Goal: Transaction & Acquisition: Subscribe to service/newsletter

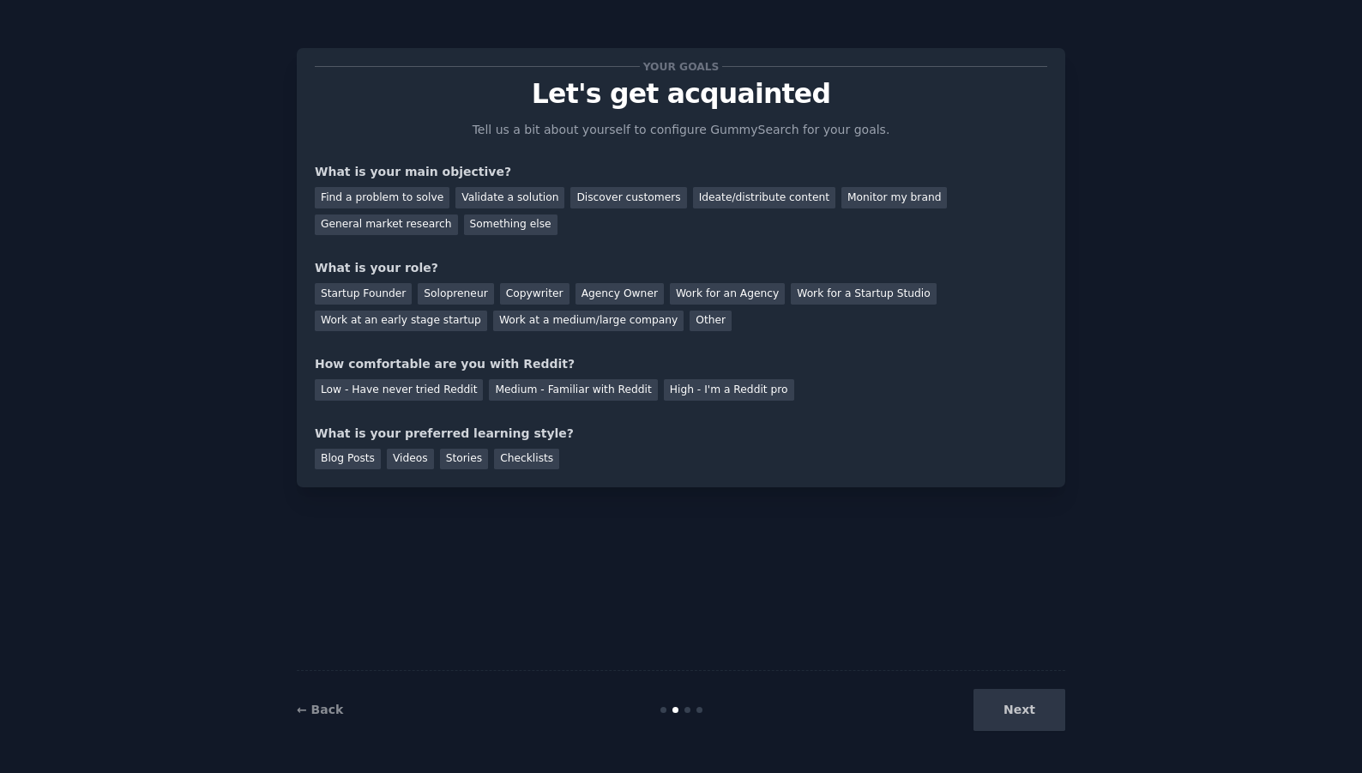
click at [283, 181] on div "Your goals Let's get acquainted Tell us a bit about yourself to configure Gummy…" at bounding box center [681, 386] width 1314 height 725
click at [843, 195] on div "Monitor my brand" at bounding box center [895, 197] width 106 height 21
click at [505, 324] on div "Work at a medium/large company" at bounding box center [588, 321] width 190 height 21
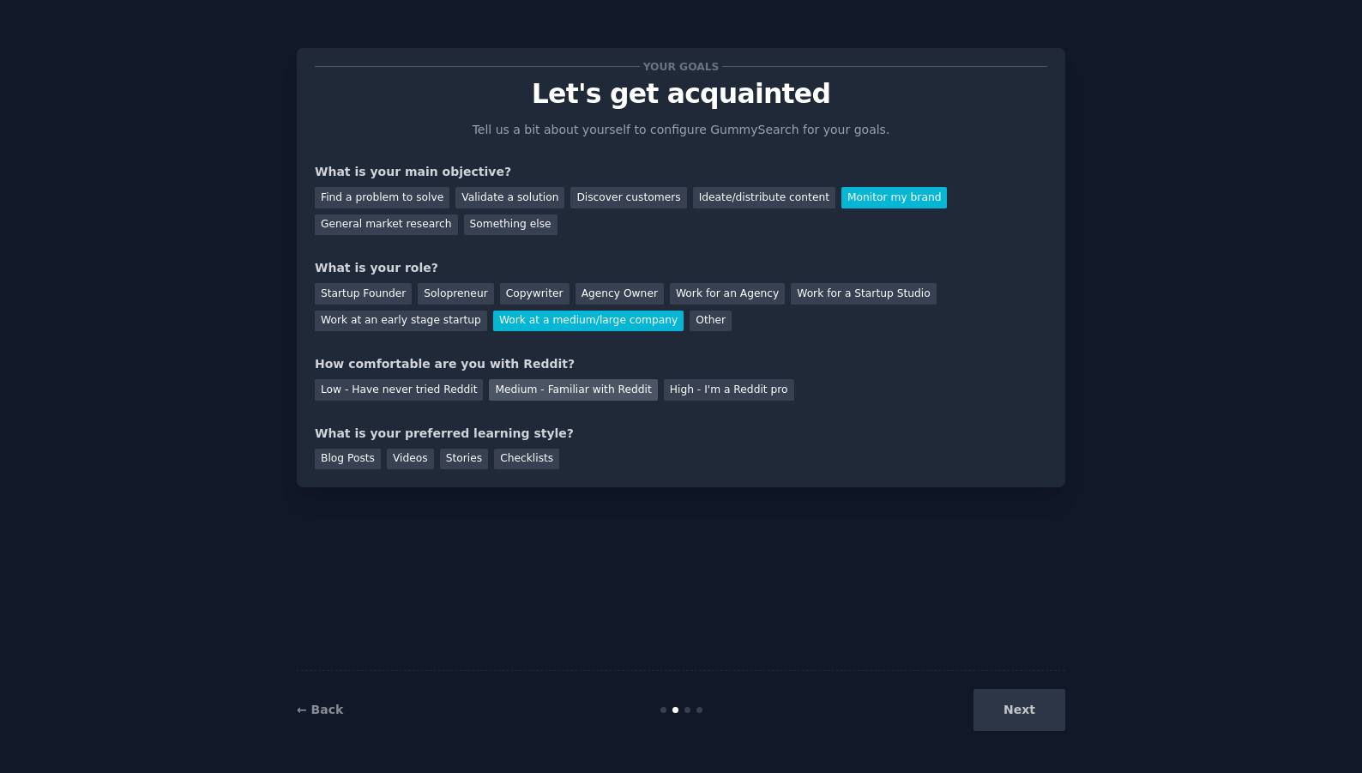
click at [518, 384] on div "Medium - Familiar with Reddit" at bounding box center [573, 389] width 168 height 21
click at [503, 459] on div "Checklists" at bounding box center [526, 459] width 65 height 21
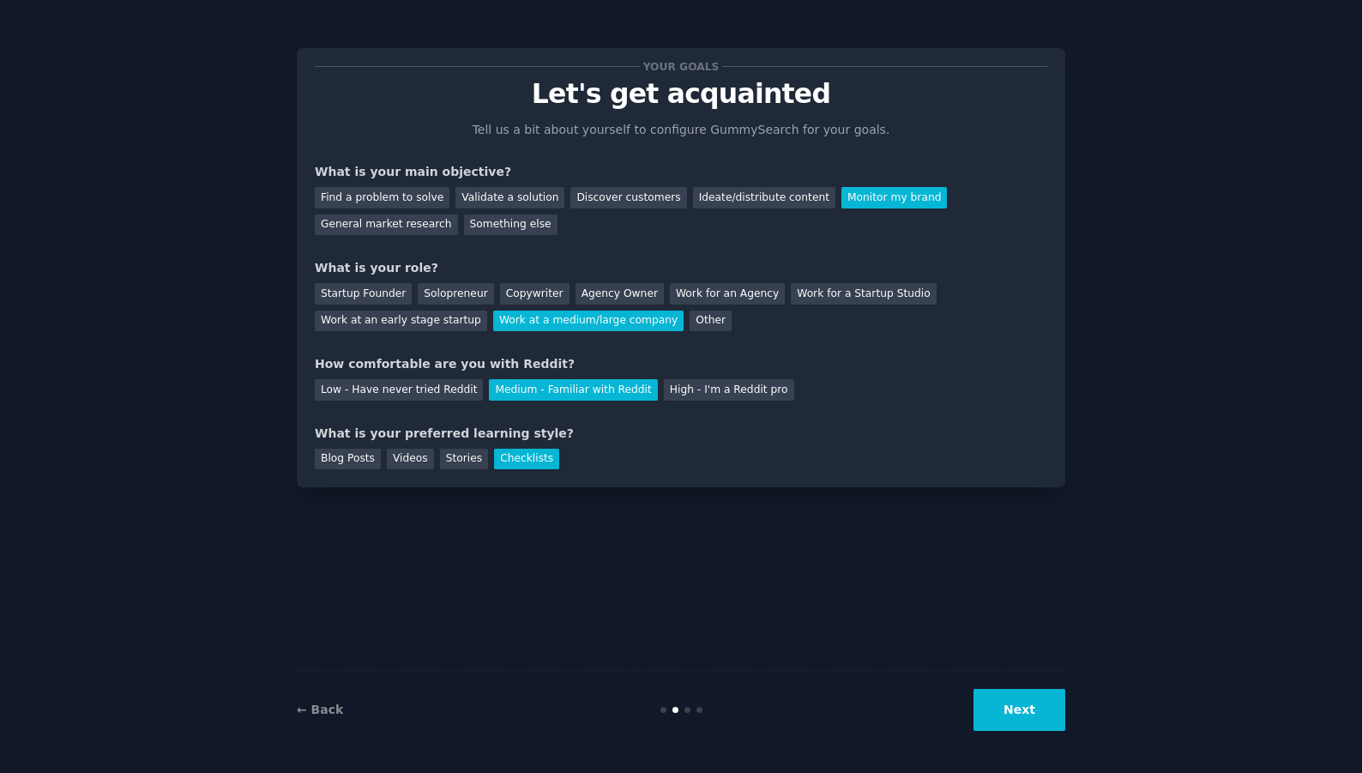
click at [1023, 704] on button "Next" at bounding box center [1020, 710] width 92 height 42
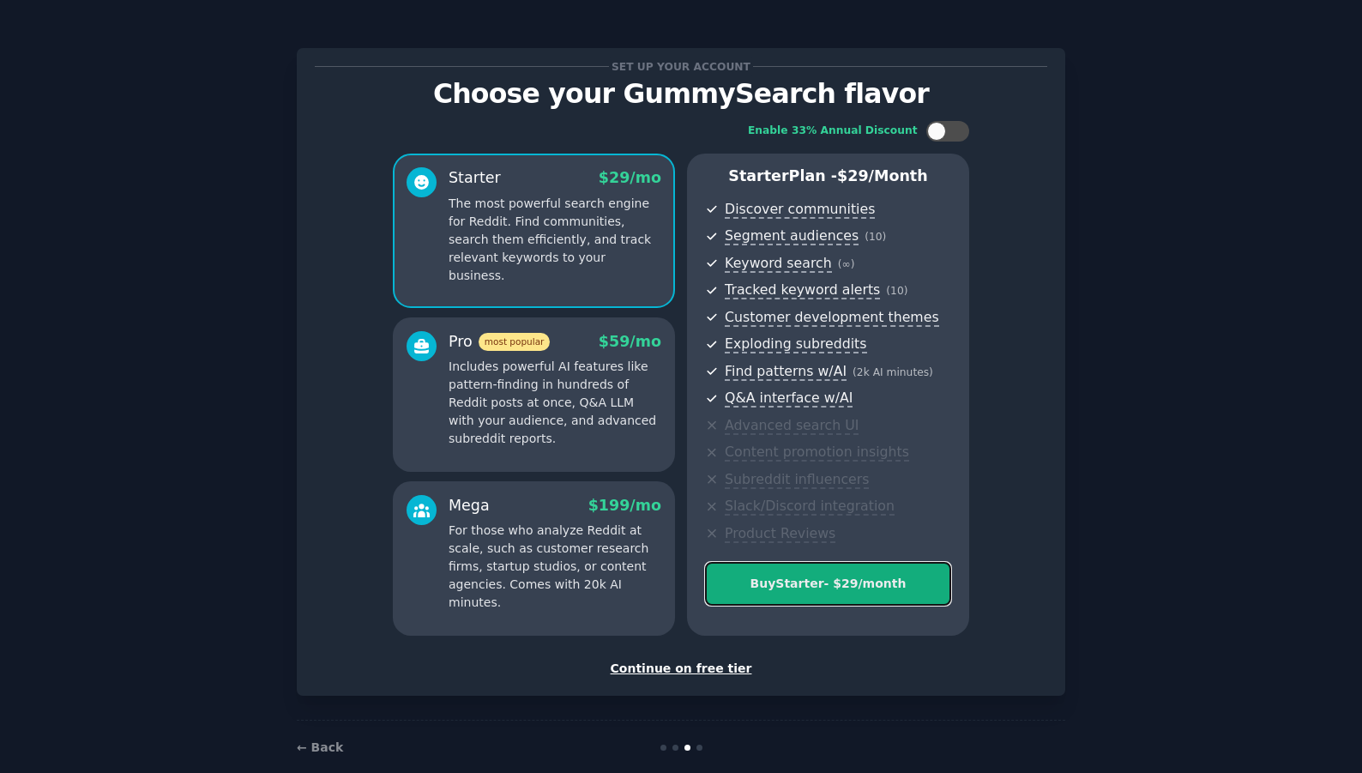
click at [833, 587] on div "Buy Starter - $ 29 /month" at bounding box center [828, 584] width 245 height 18
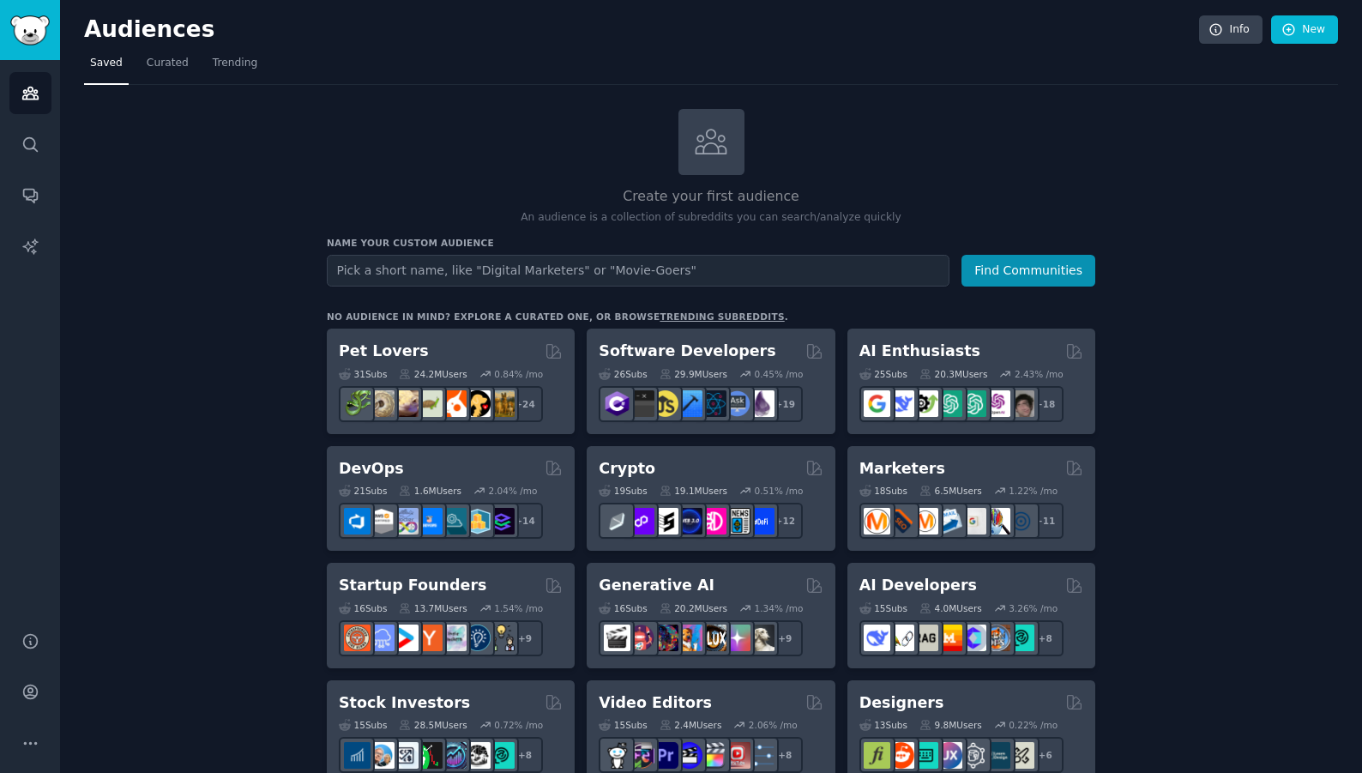
scroll to position [8, 0]
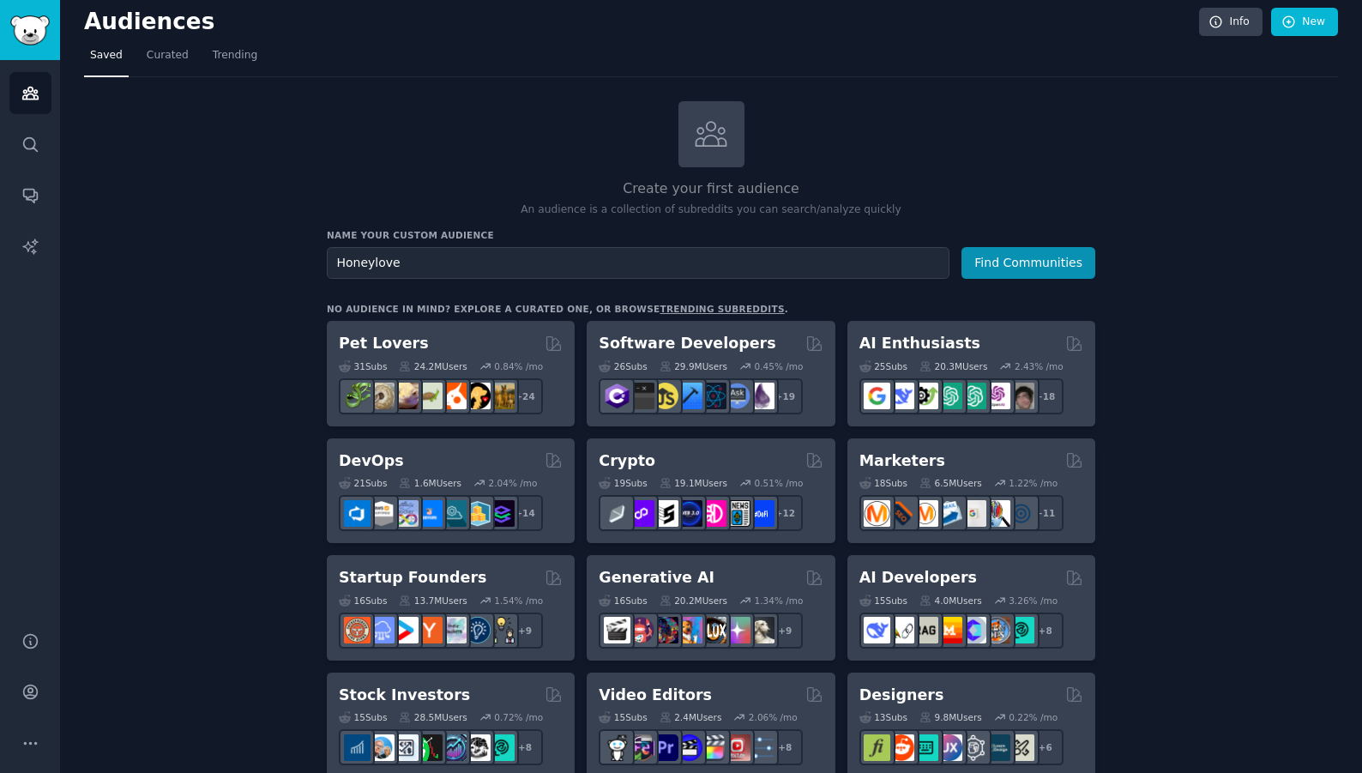
type input "Honeylove"
click at [962, 247] on button "Find Communities" at bounding box center [1029, 263] width 134 height 32
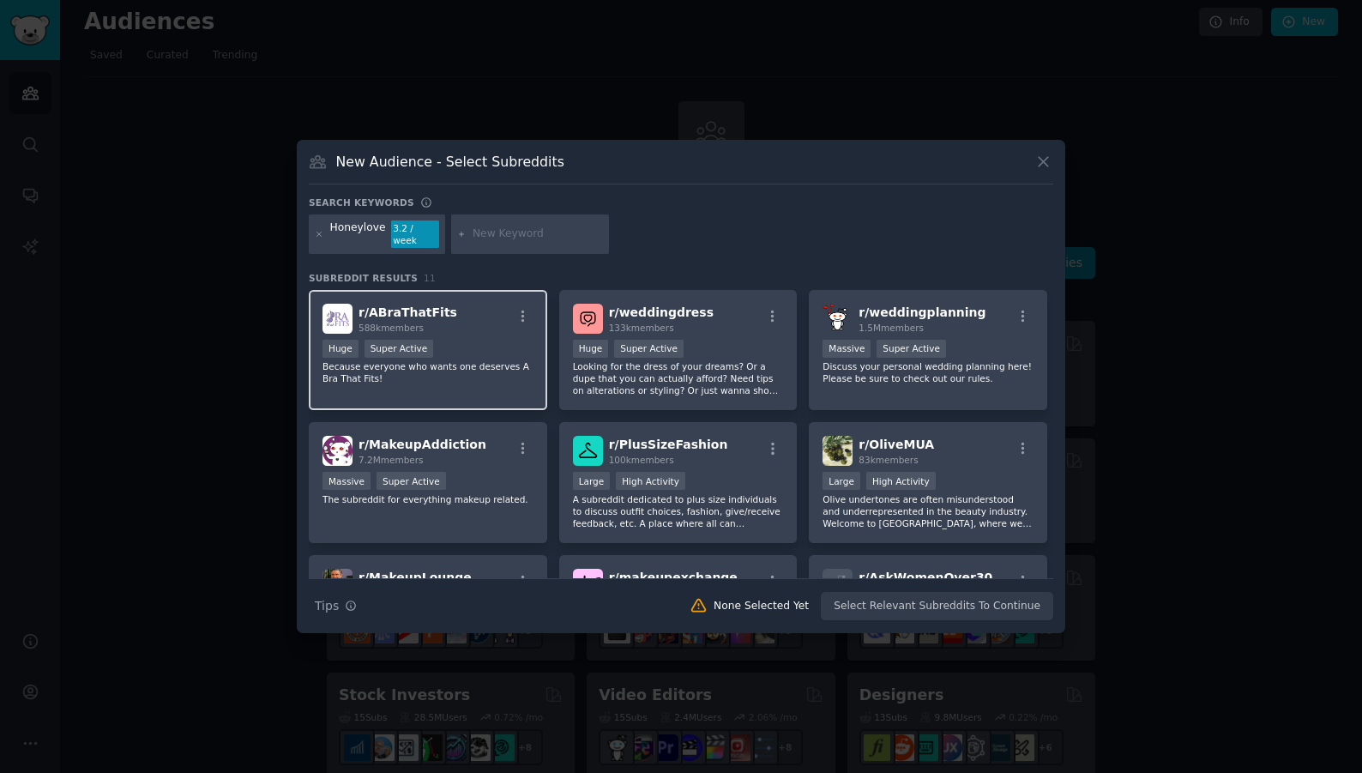
click at [468, 329] on div "r/ ABraThatFits 588k members Huge Super Active Because everyone who wants one d…" at bounding box center [428, 350] width 239 height 121
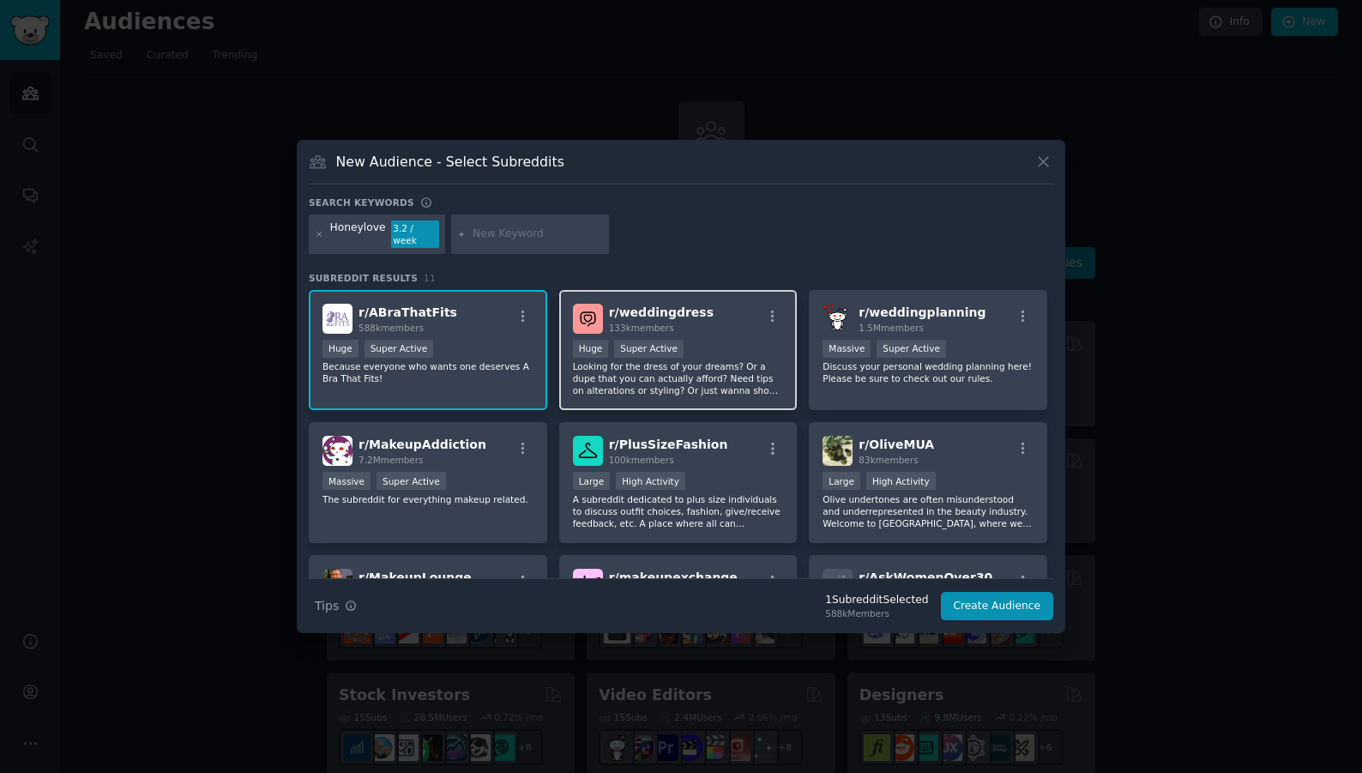
click at [707, 340] on div ">= 95th percentile for submissions / day Huge Super Active" at bounding box center [678, 350] width 211 height 21
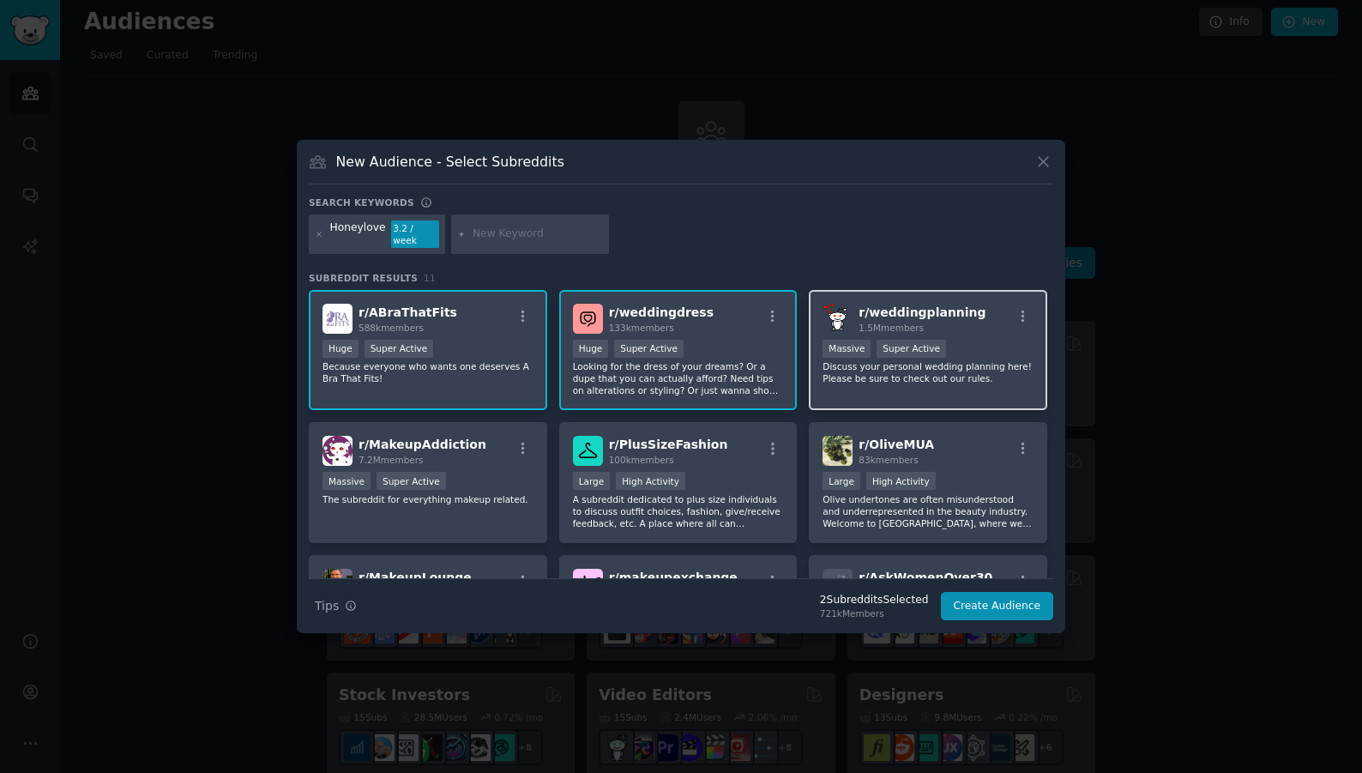
click at [932, 305] on span "r/ weddingplanning" at bounding box center [922, 312] width 127 height 14
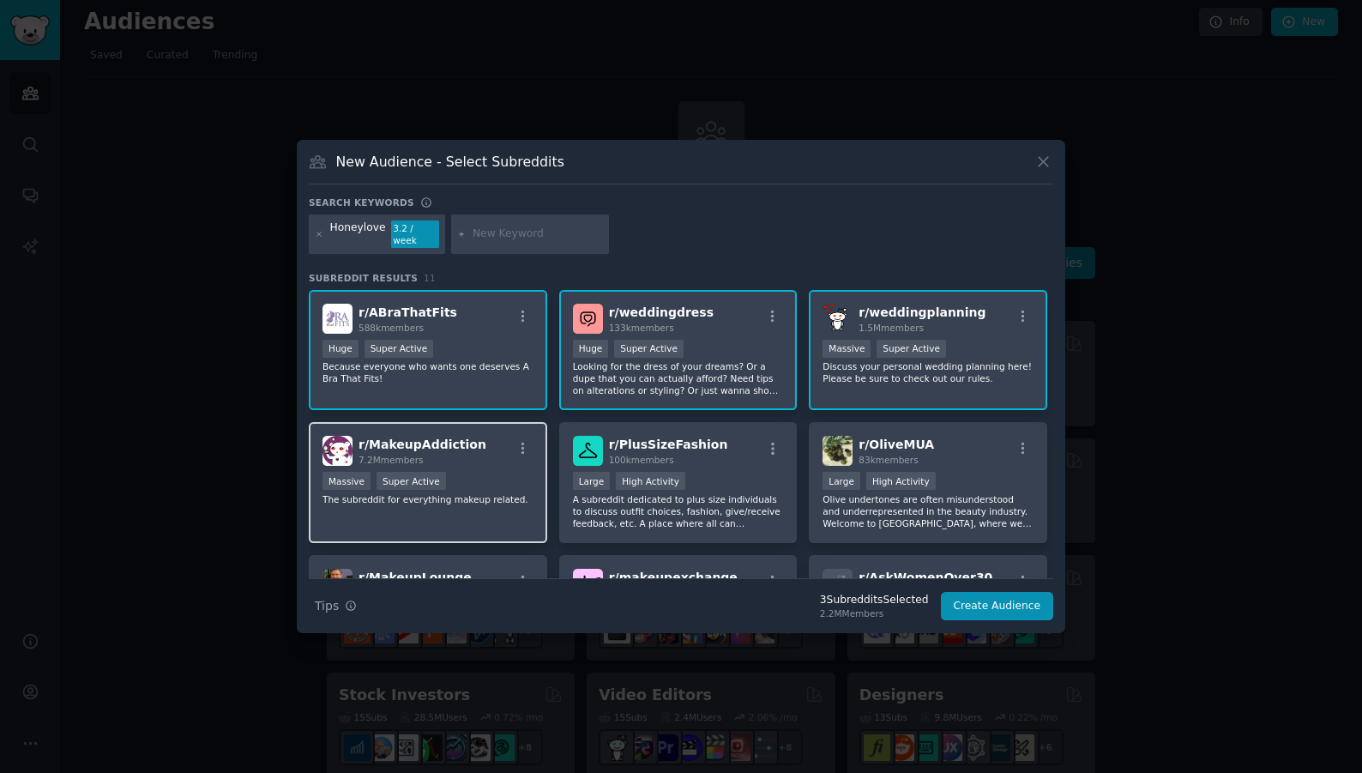
scroll to position [33, 0]
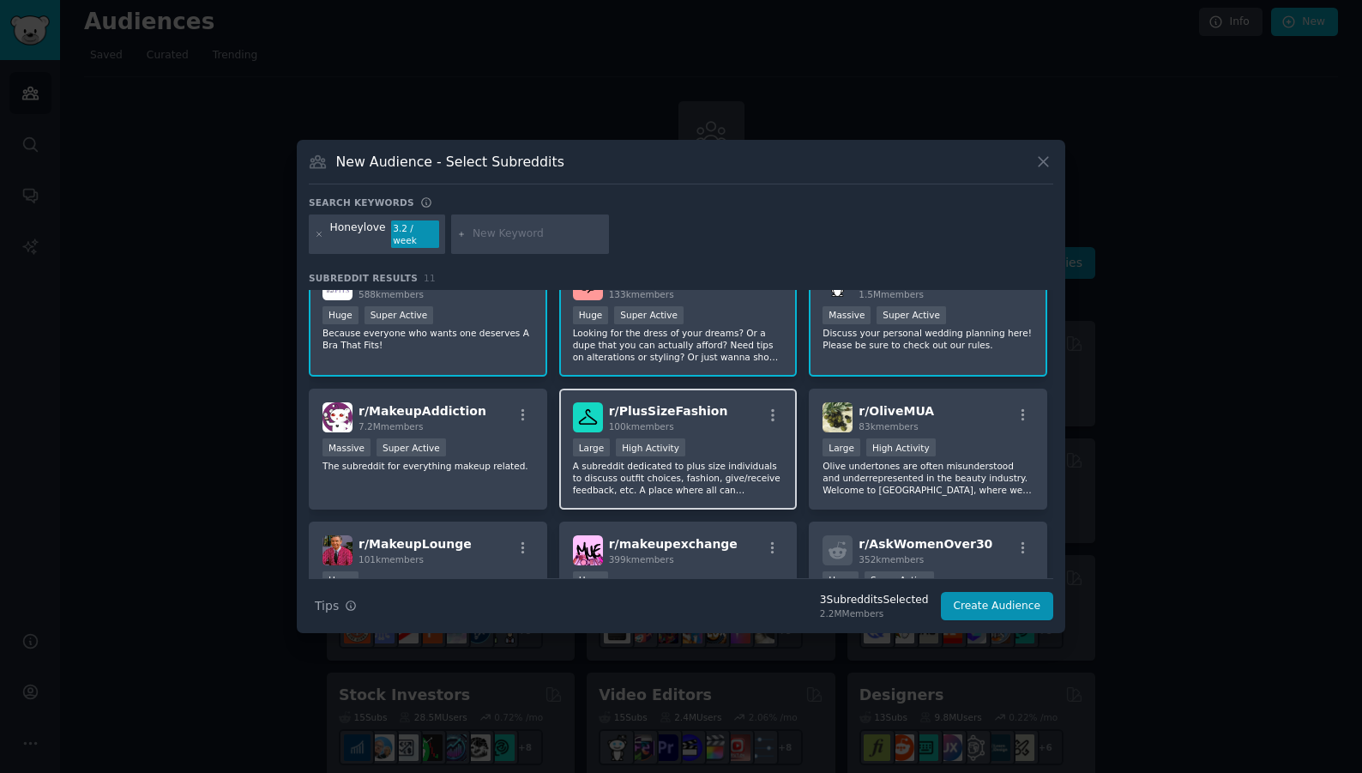
click at [699, 442] on div ">= 80th percentile for submissions / day Large High Activity" at bounding box center [678, 448] width 211 height 21
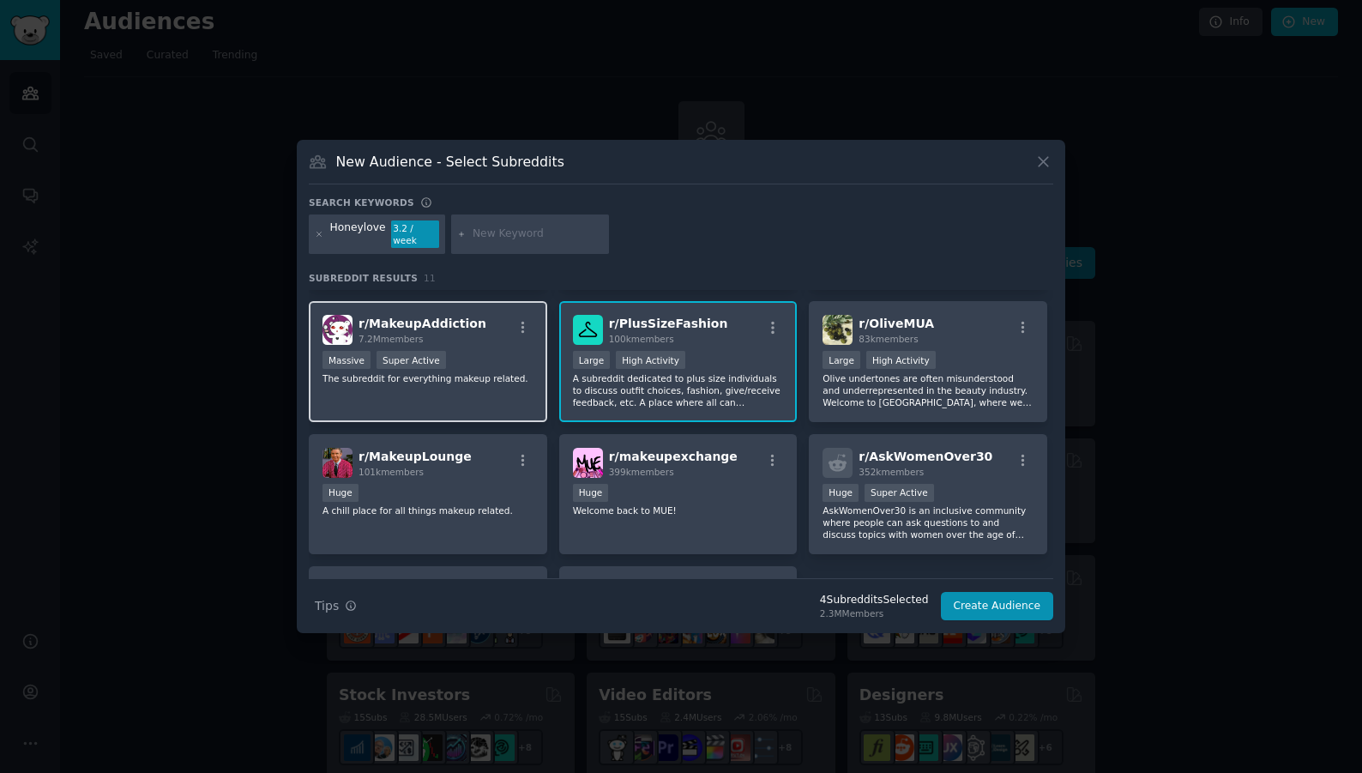
scroll to position [0, 0]
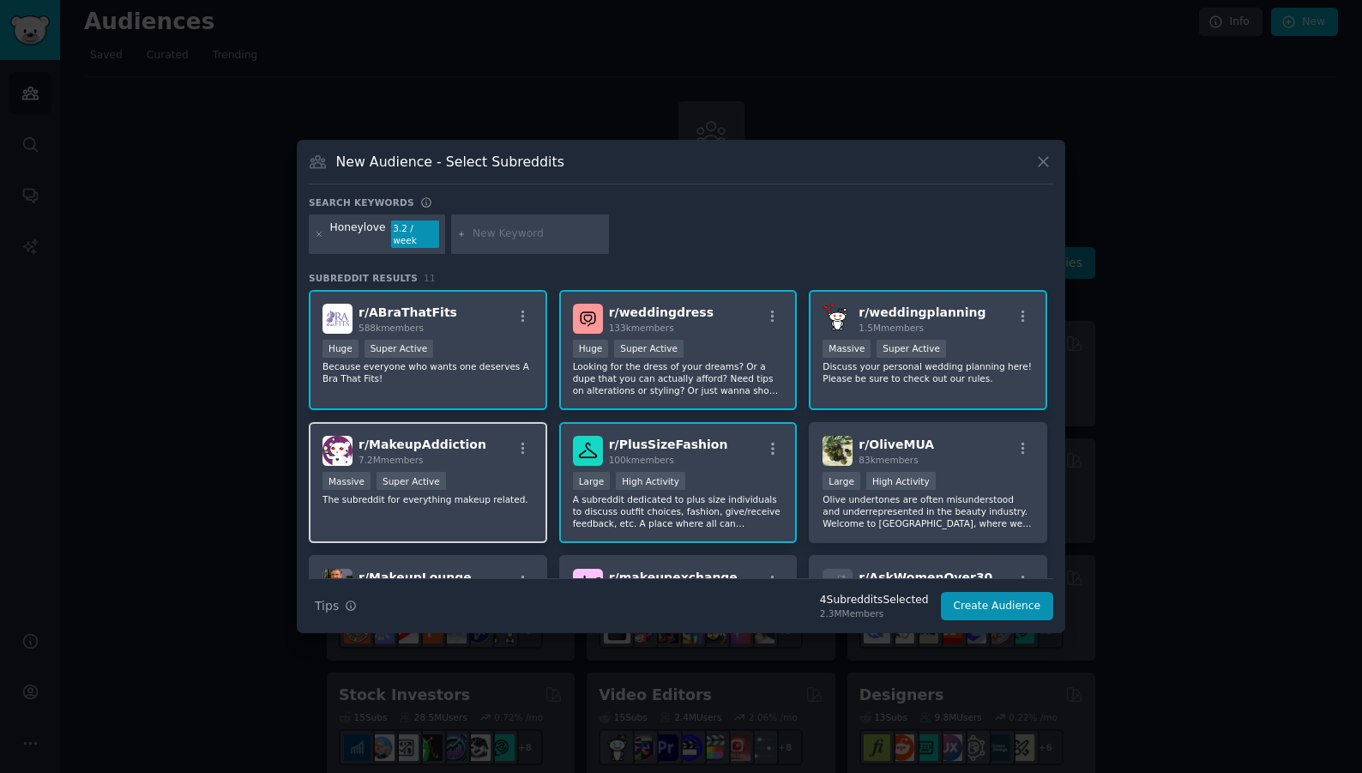
click at [502, 472] on div "Massive Super Active" at bounding box center [428, 482] width 211 height 21
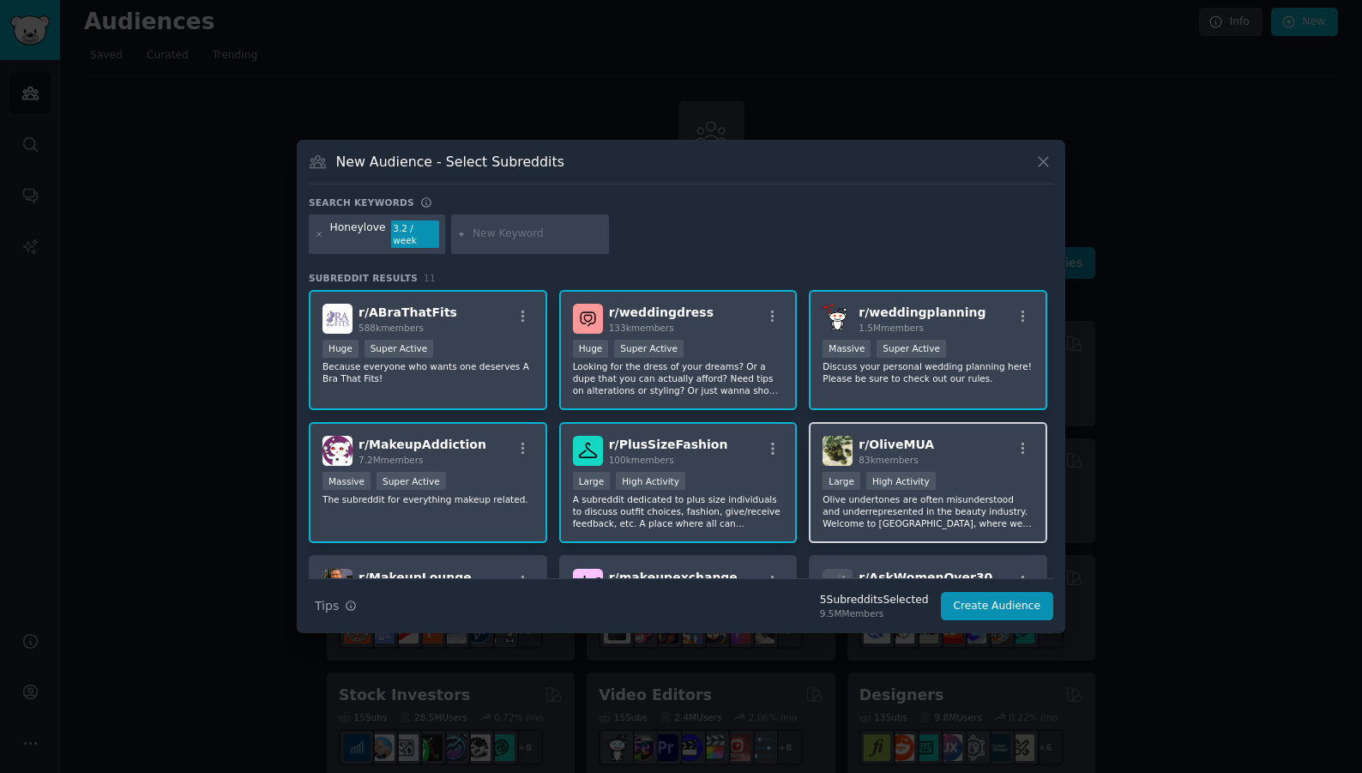
click at [953, 436] on div "r/ OliveMUA 83k members" at bounding box center [928, 451] width 211 height 30
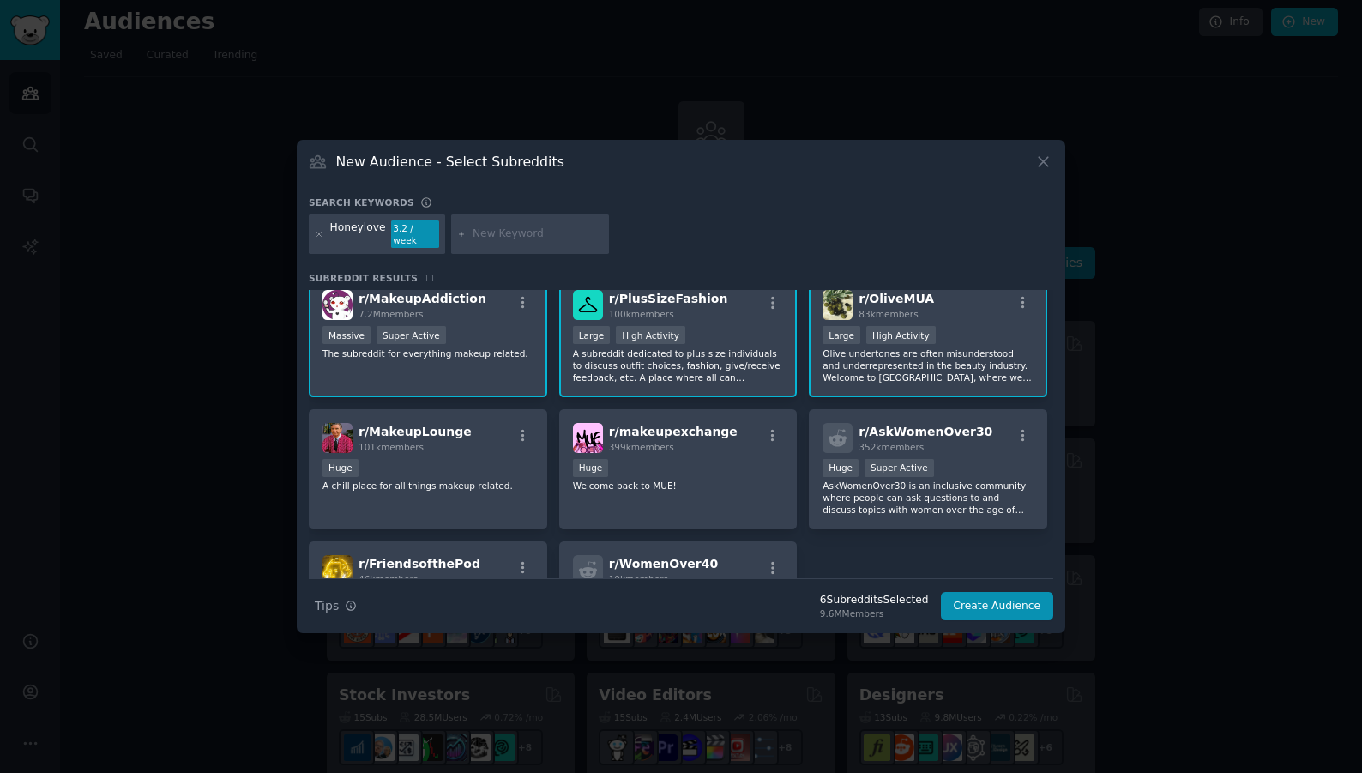
scroll to position [144, 0]
click at [469, 461] on div "Huge" at bounding box center [428, 471] width 211 height 21
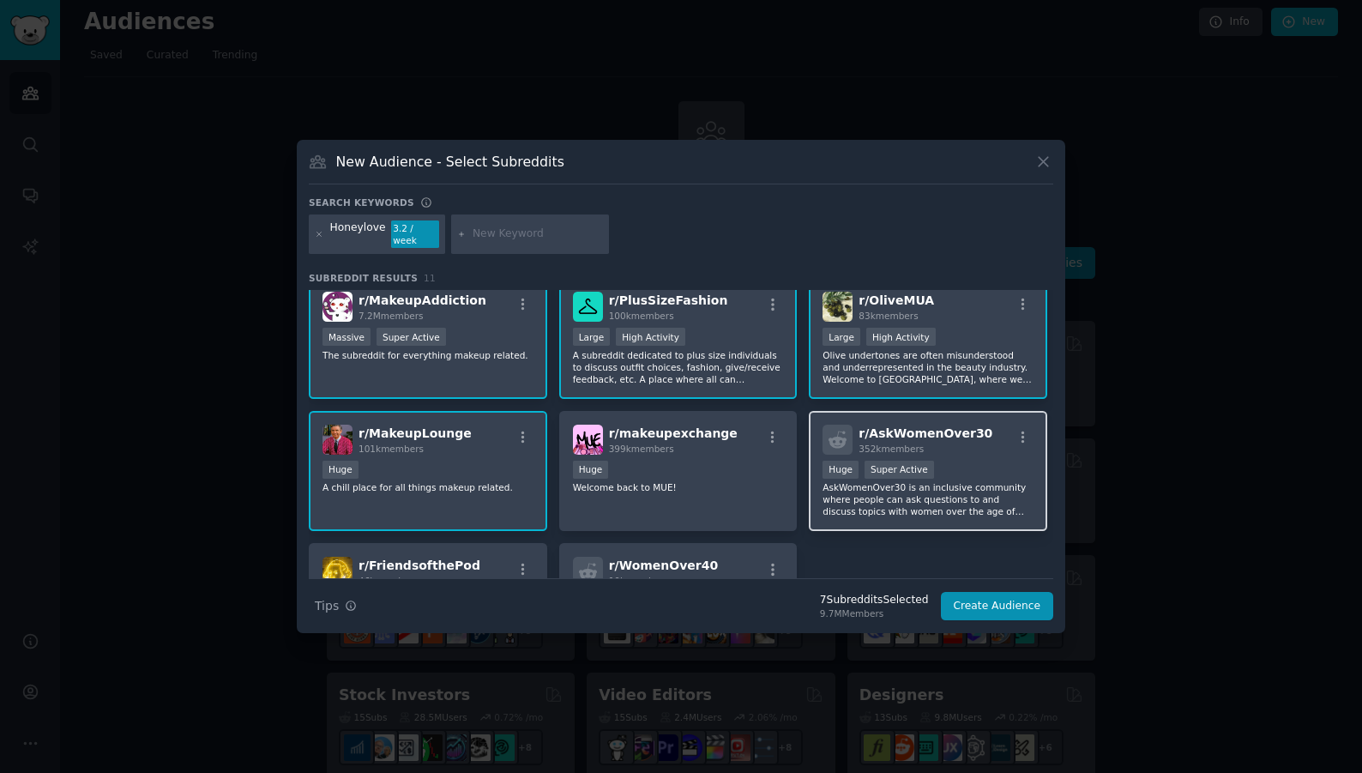
click at [956, 461] on div "Huge Super Active" at bounding box center [928, 471] width 211 height 21
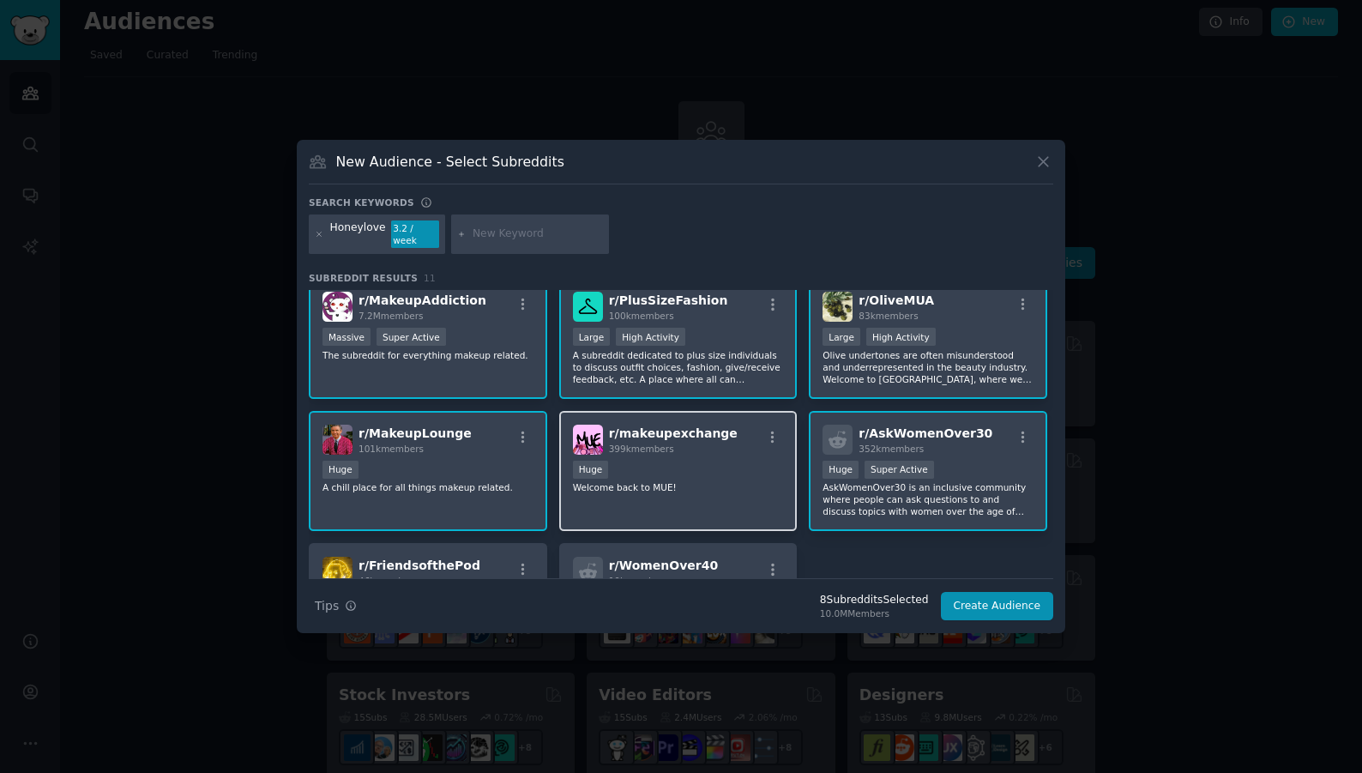
click at [728, 472] on div "Huge" at bounding box center [678, 471] width 211 height 21
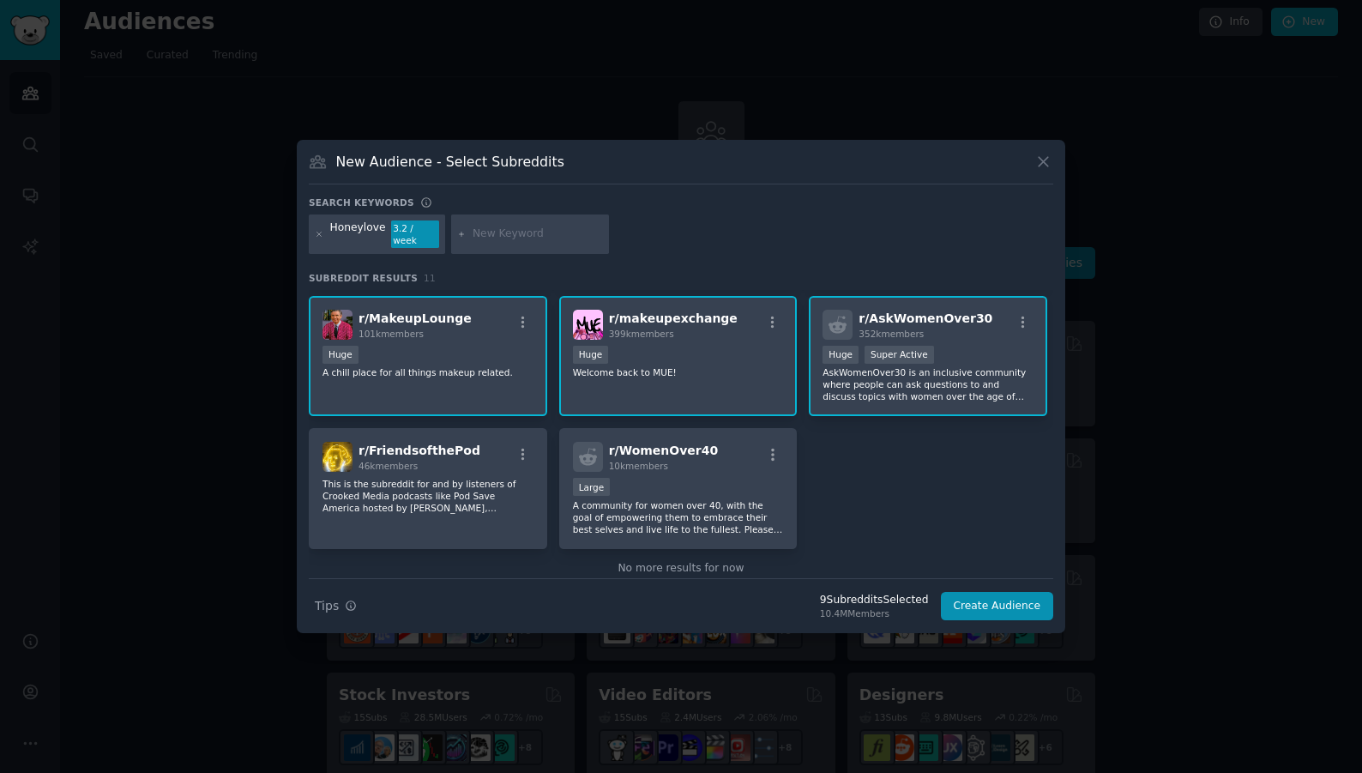
scroll to position [259, 0]
click at [728, 478] on div "Large" at bounding box center [678, 488] width 211 height 21
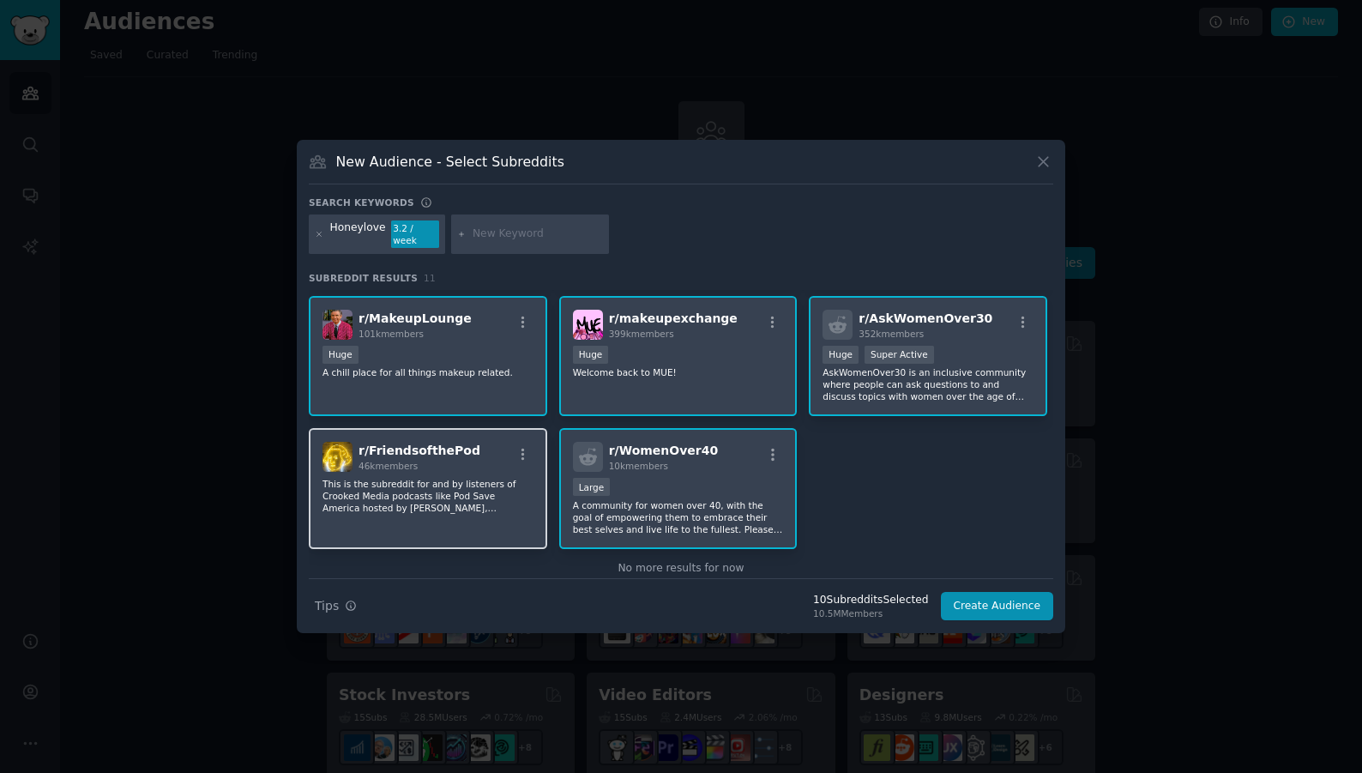
click at [492, 483] on p "This is the subreddit for and by listeners of Crooked Media podcasts like Pod S…" at bounding box center [428, 496] width 211 height 36
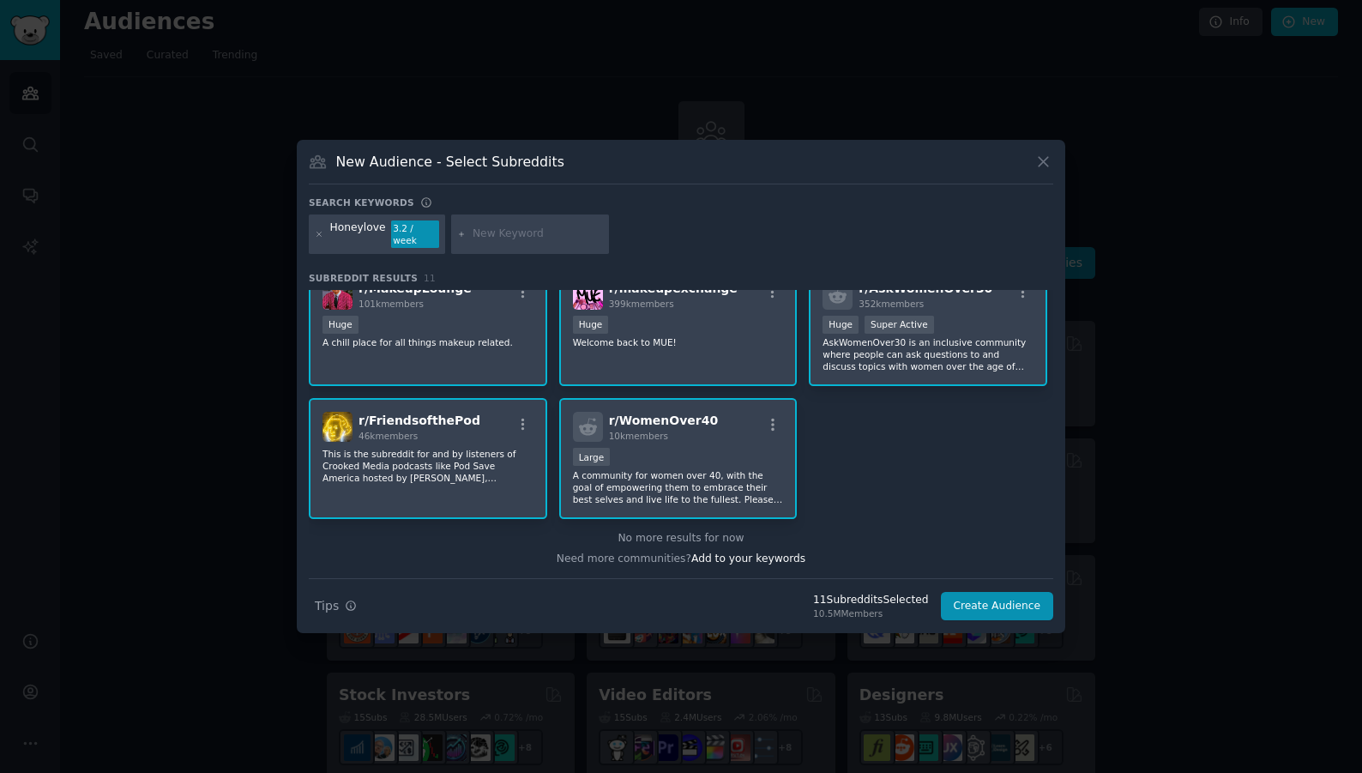
scroll to position [290, 0]
click at [1010, 605] on button "Create Audience" at bounding box center [997, 606] width 113 height 29
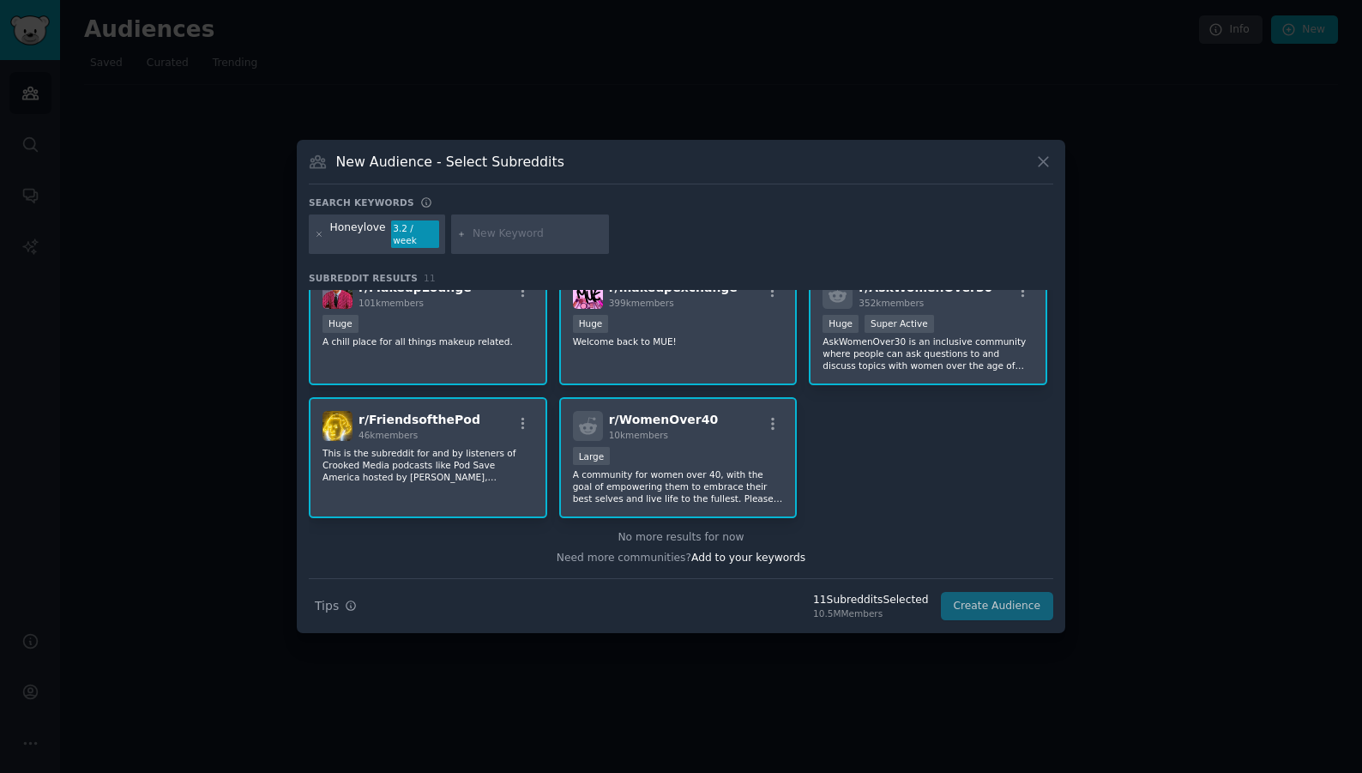
scroll to position [0, 0]
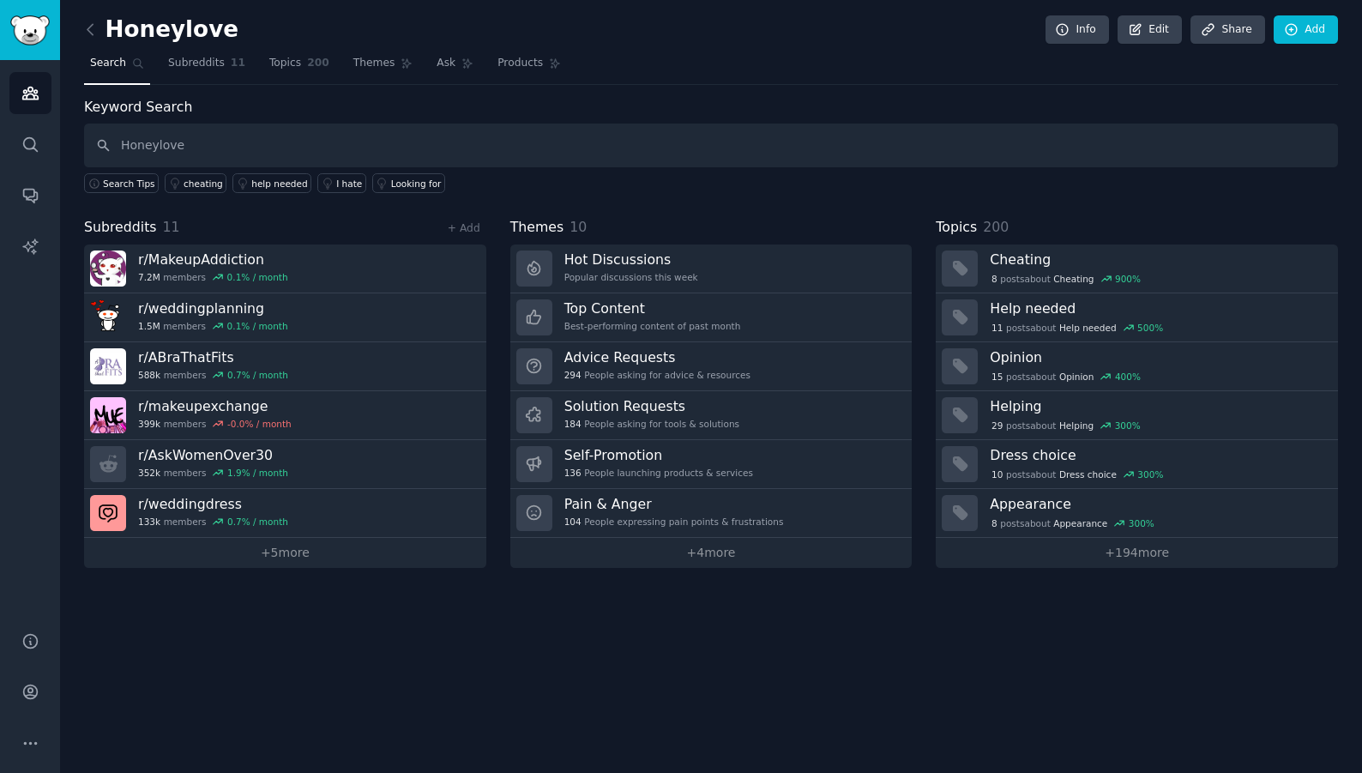
type input "Honeylove"
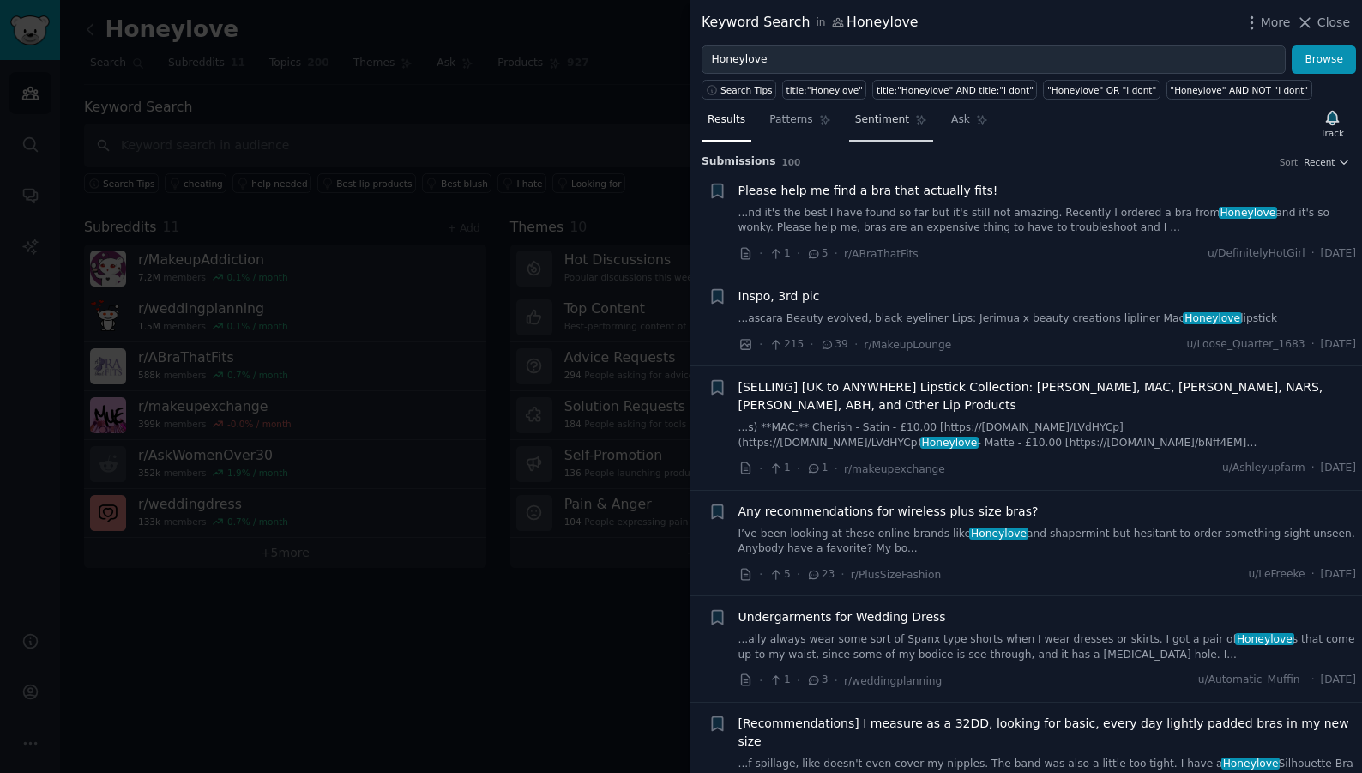
click at [867, 120] on span "Sentiment" at bounding box center [882, 119] width 54 height 15
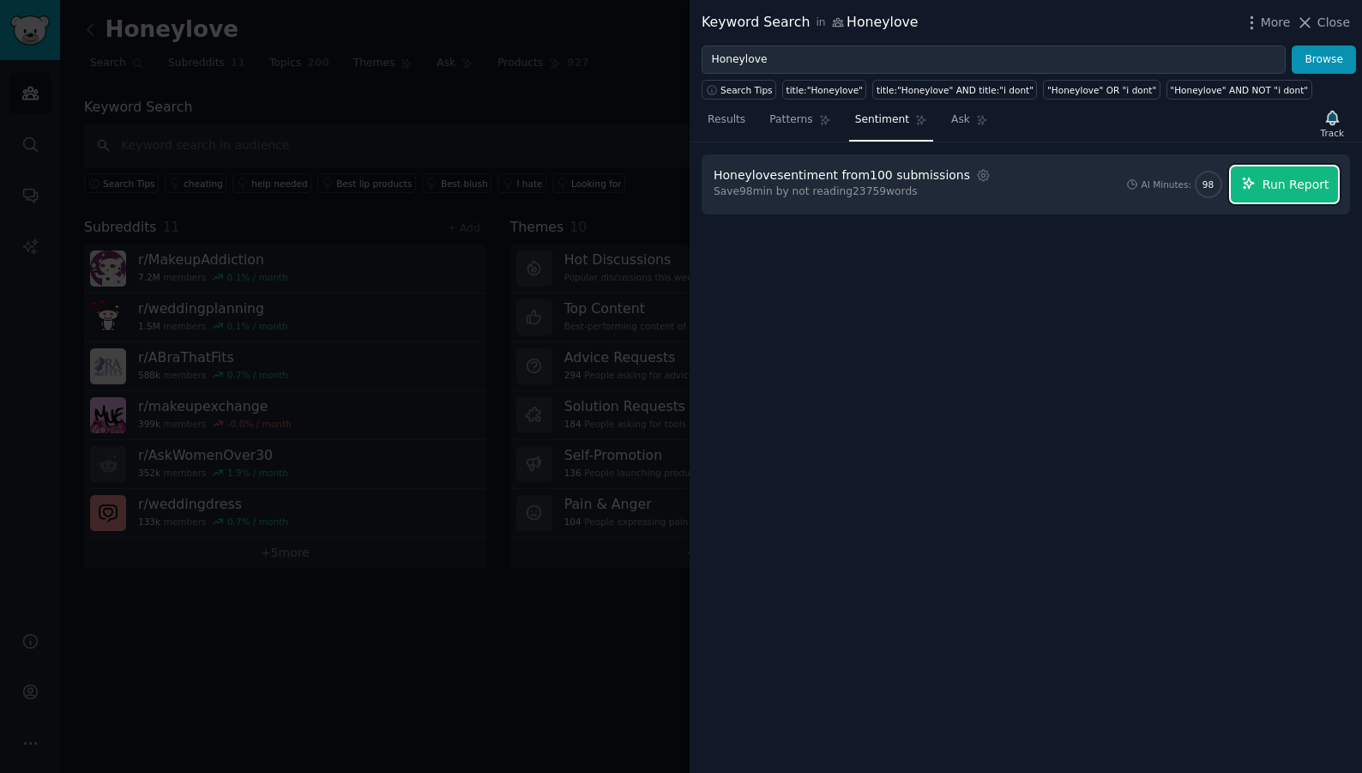
click at [1277, 185] on span "Run Report" at bounding box center [1296, 185] width 67 height 18
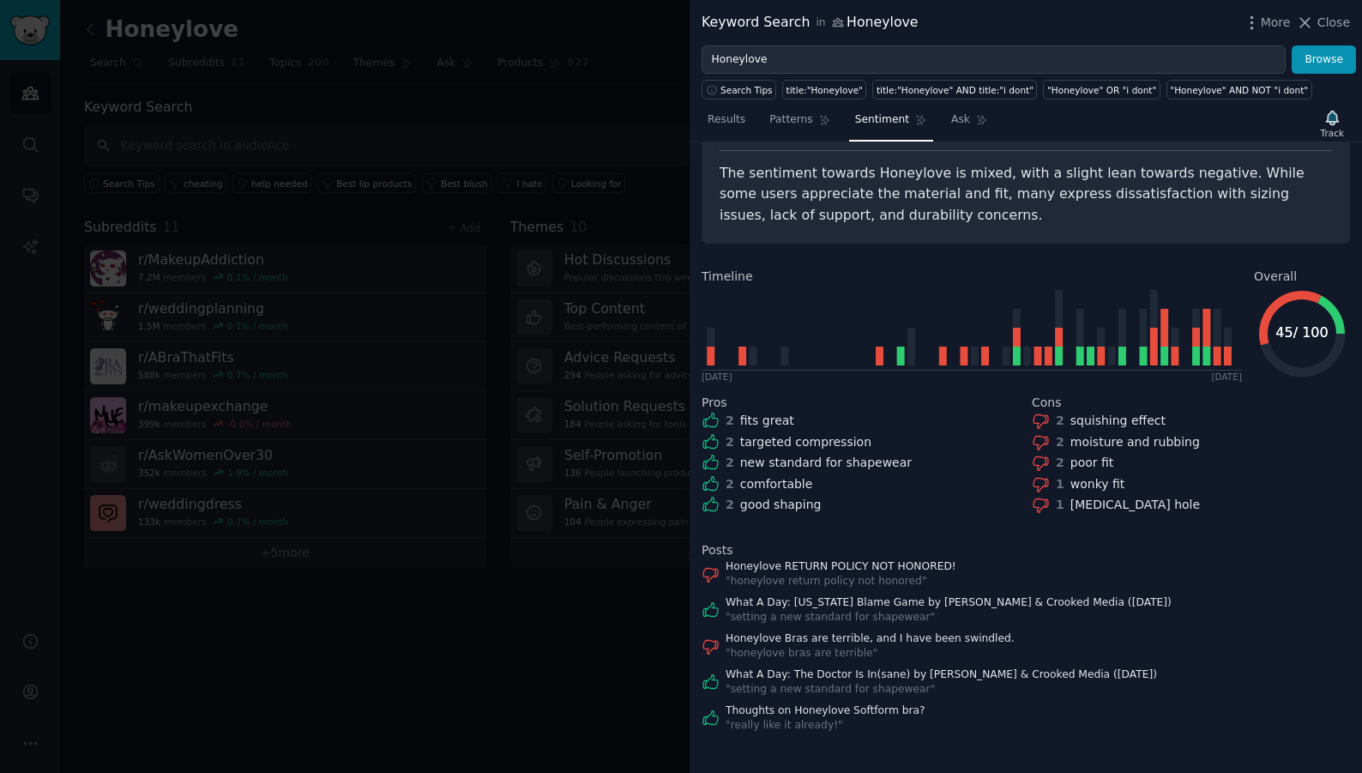
scroll to position [76, 0]
click at [981, 675] on link "What A Day: The Doctor Is In(sane) by Matt Berg & Crooked Media (05/14/25)" at bounding box center [942, 672] width 432 height 15
